Goal: Navigation & Orientation: Understand site structure

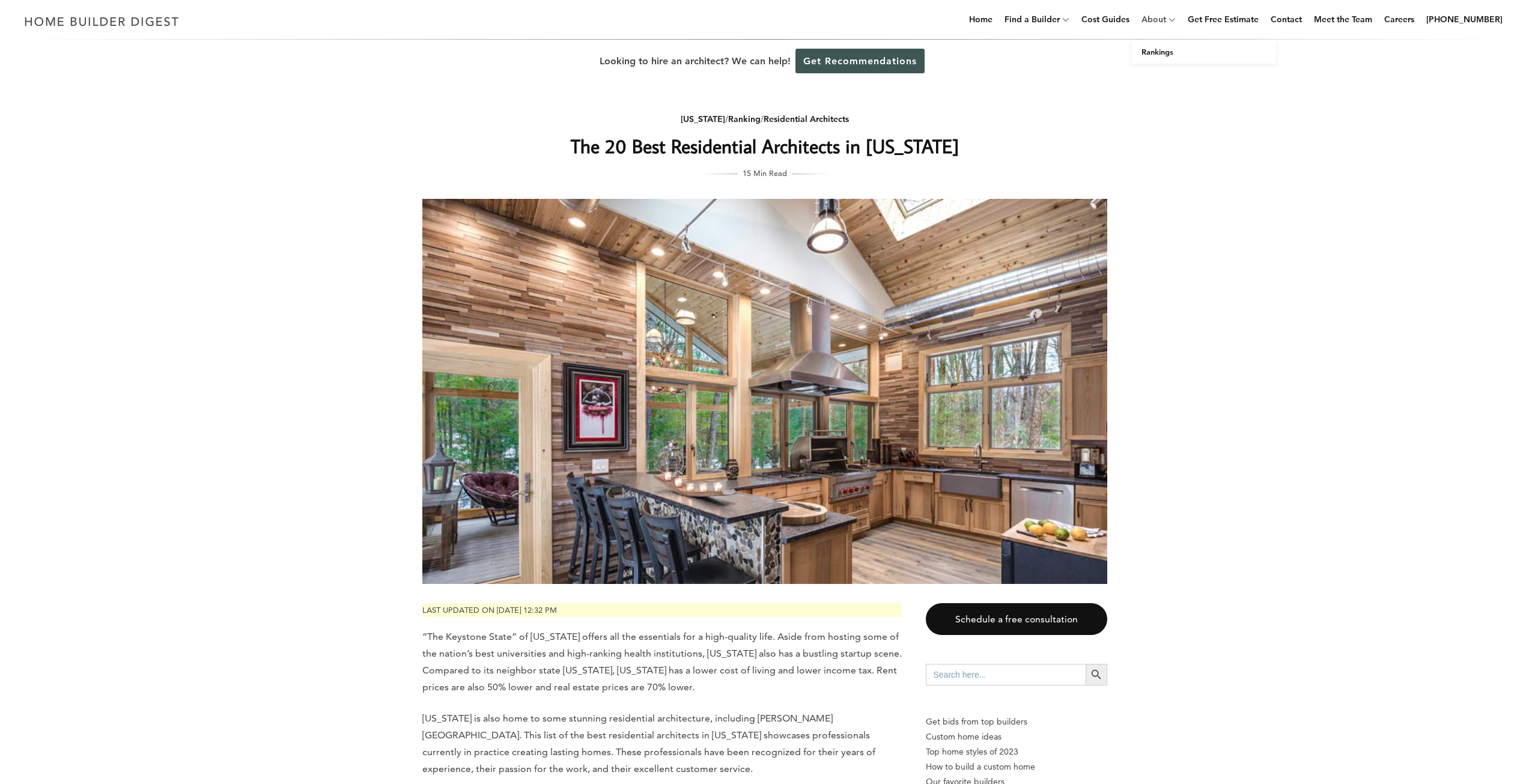
click at [1167, 24] on link "About" at bounding box center [1152, 19] width 30 height 38
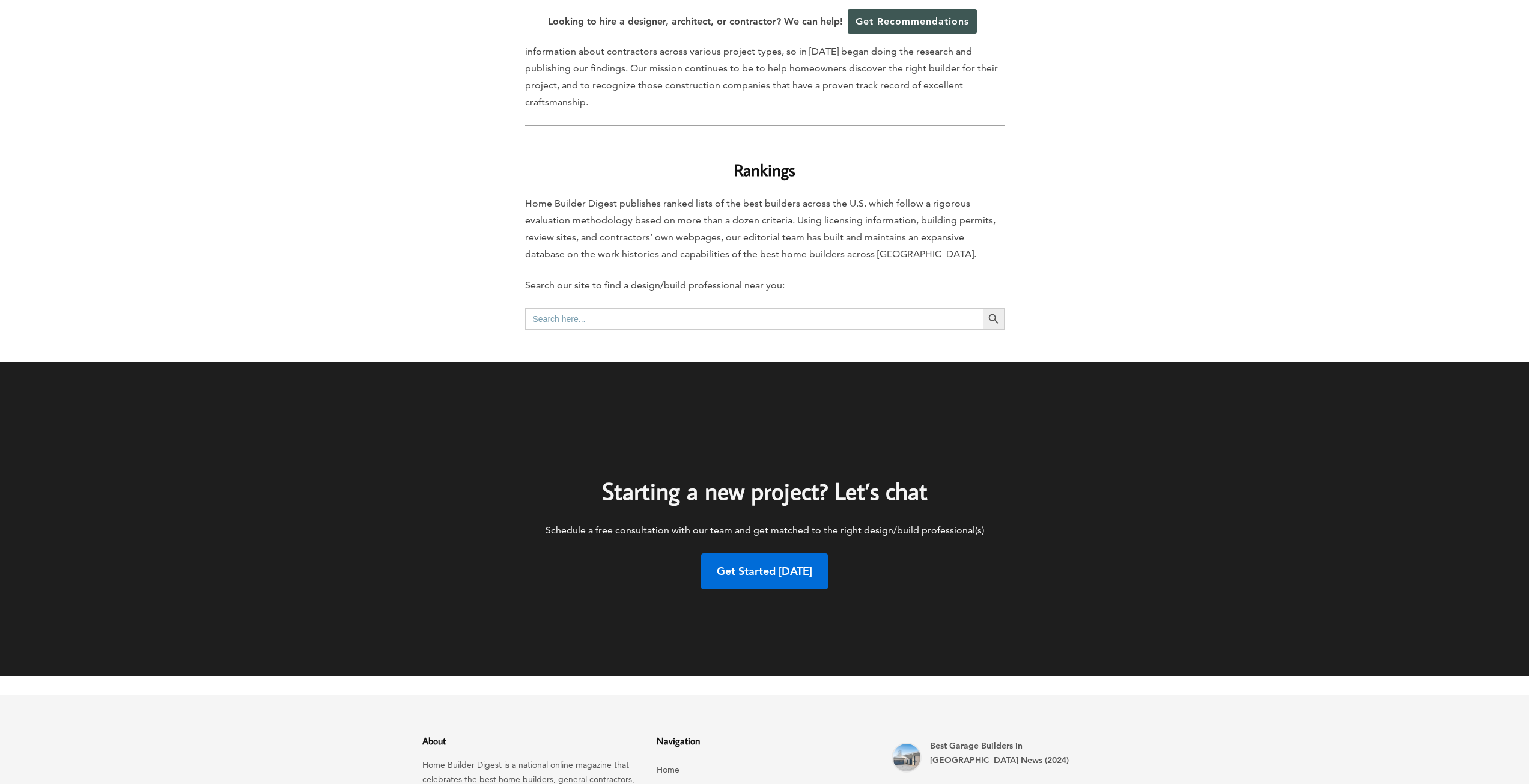
scroll to position [767, 0]
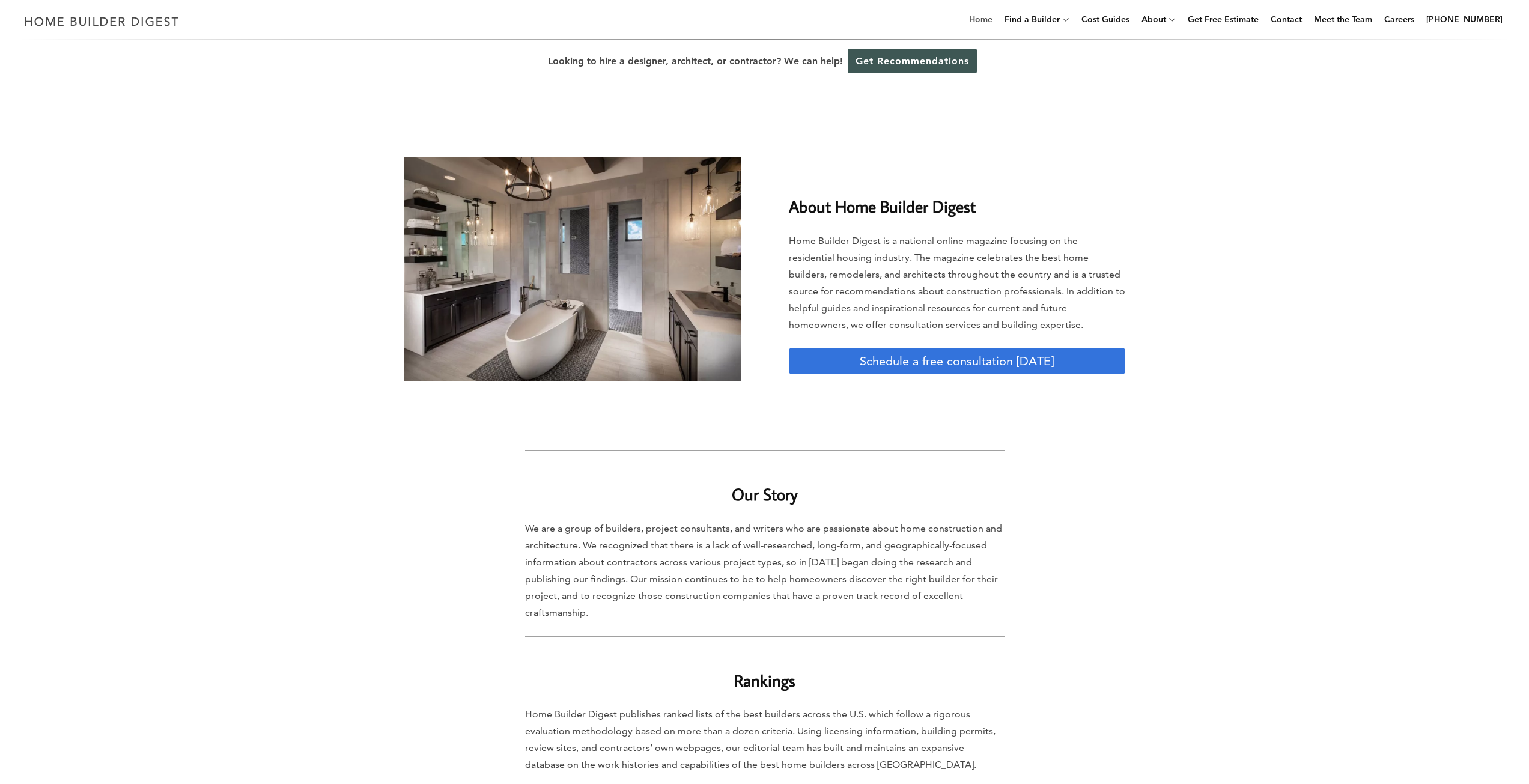
click at [988, 23] on link "Home" at bounding box center [981, 19] width 33 height 38
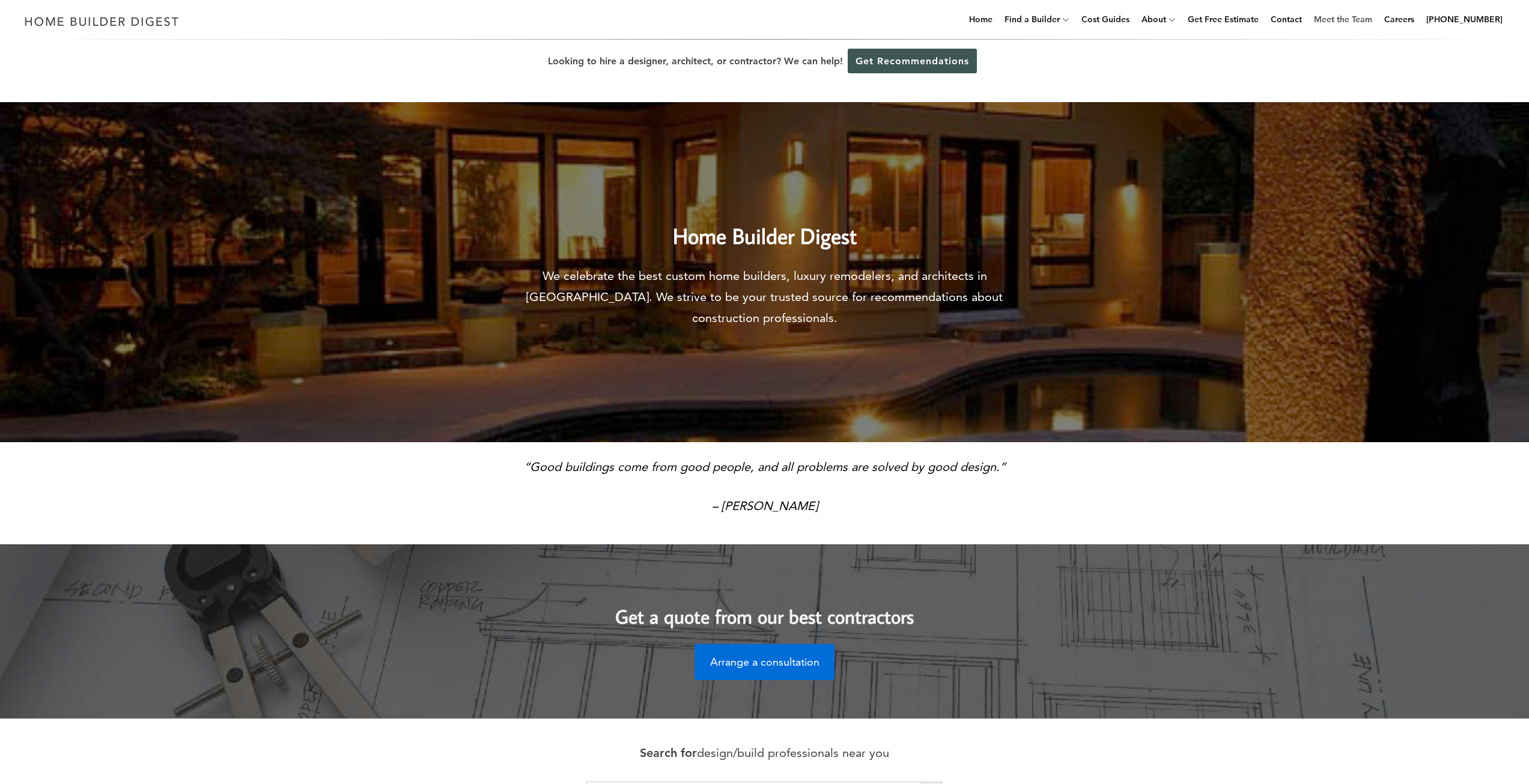
click at [1353, 15] on link "Meet the Team" at bounding box center [1343, 19] width 68 height 38
